Goal: Navigation & Orientation: Find specific page/section

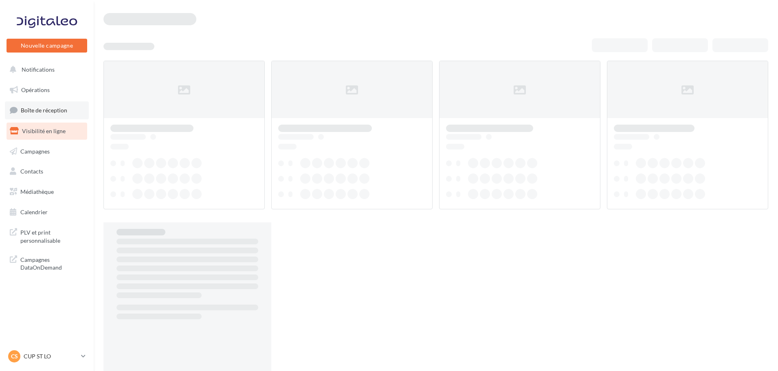
click at [60, 110] on span "Boîte de réception" at bounding box center [44, 110] width 46 height 7
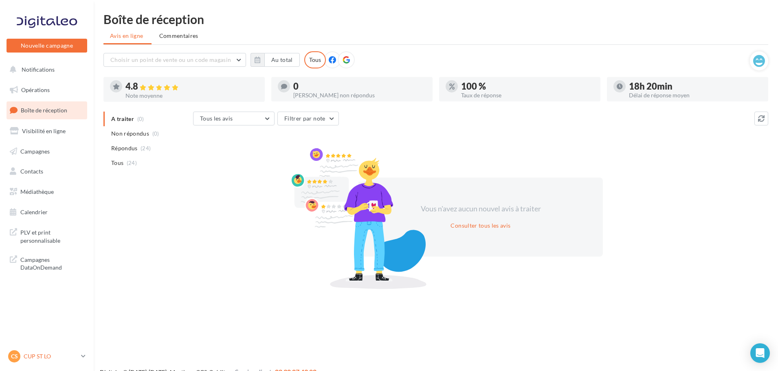
click at [41, 355] on p "CUP ST LO" at bounding box center [51, 356] width 54 height 8
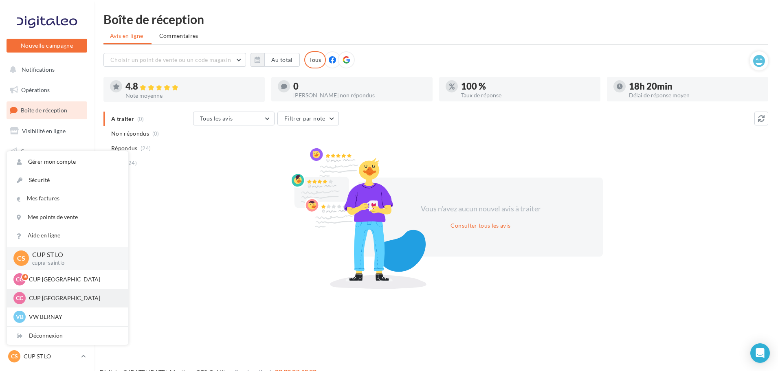
click at [61, 294] on p "CUP [GEOGRAPHIC_DATA]" at bounding box center [74, 298] width 90 height 8
